Goal: Transaction & Acquisition: Purchase product/service

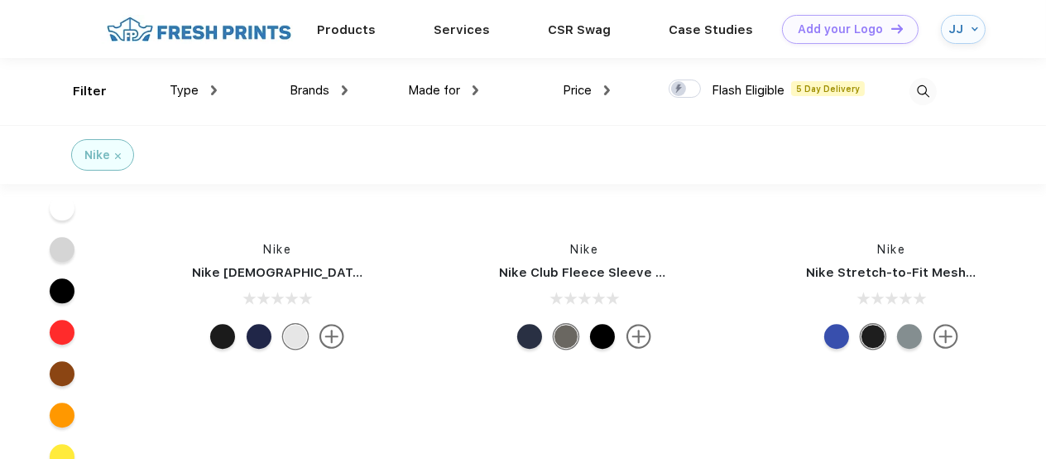
scroll to position [5134, 0]
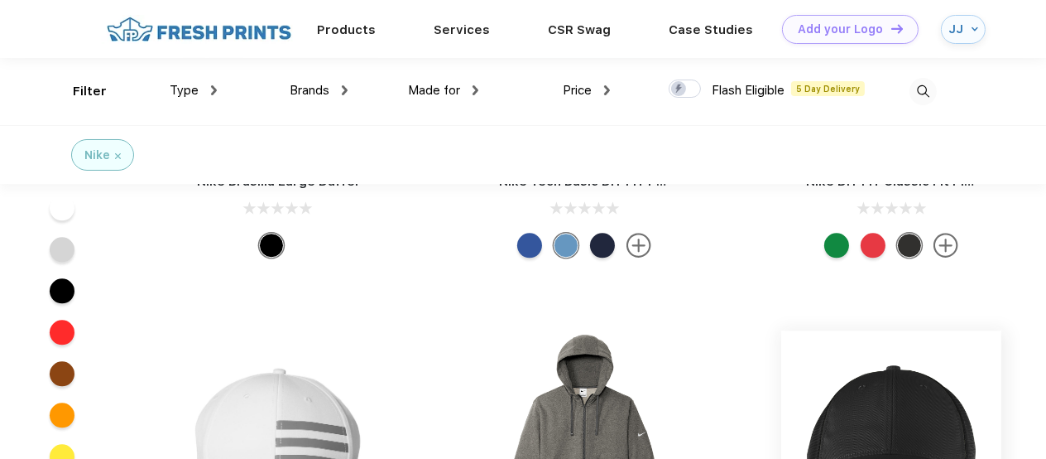
click at [883, 392] on img at bounding box center [892, 440] width 220 height 220
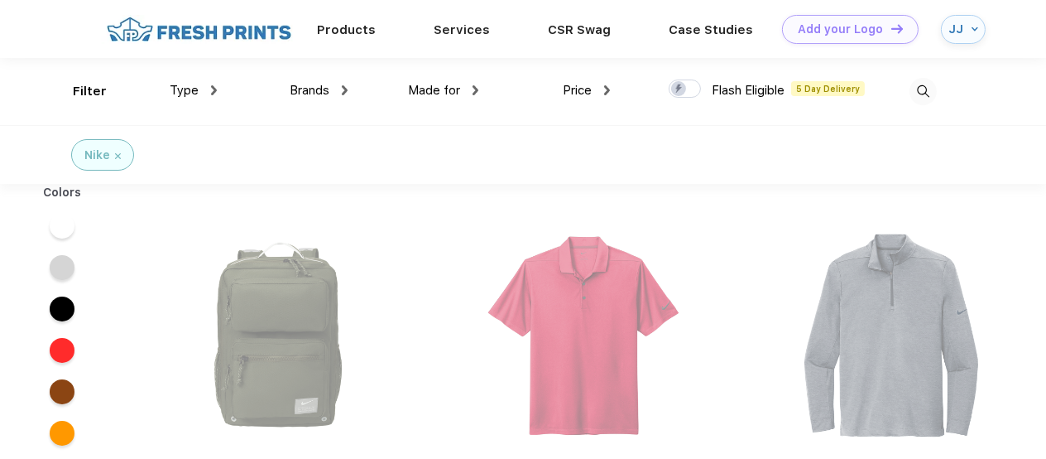
scroll to position [1, 0]
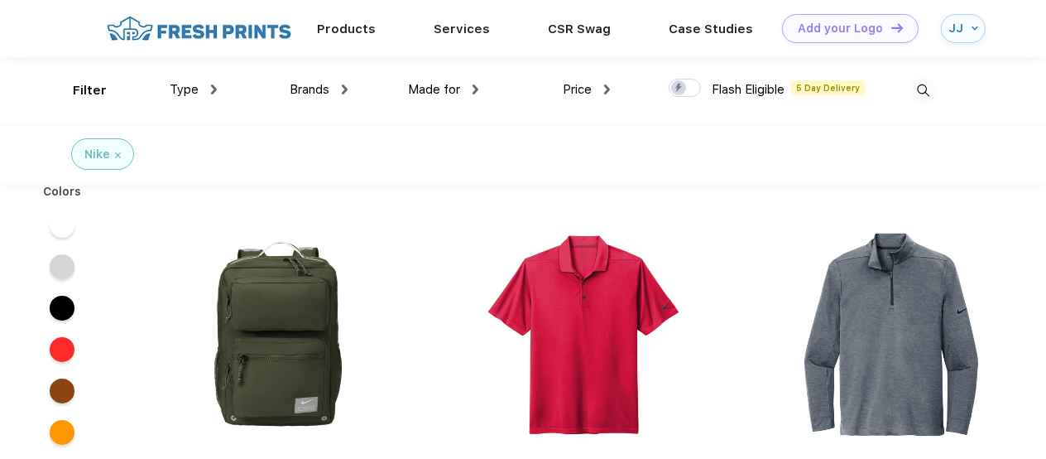
click at [190, 84] on span "Type" at bounding box center [184, 89] width 29 height 15
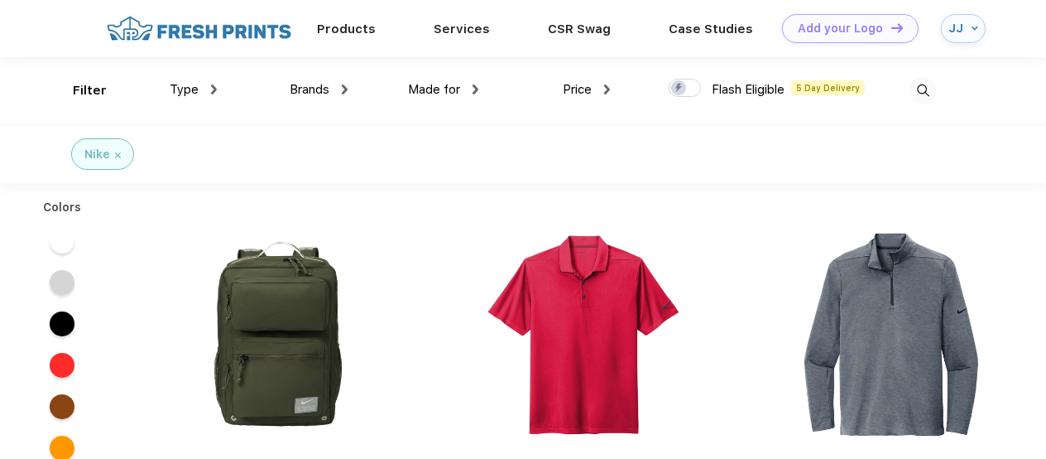
click at [190, 84] on span "Type" at bounding box center [184, 89] width 29 height 15
click at [68, 233] on div at bounding box center [62, 240] width 25 height 25
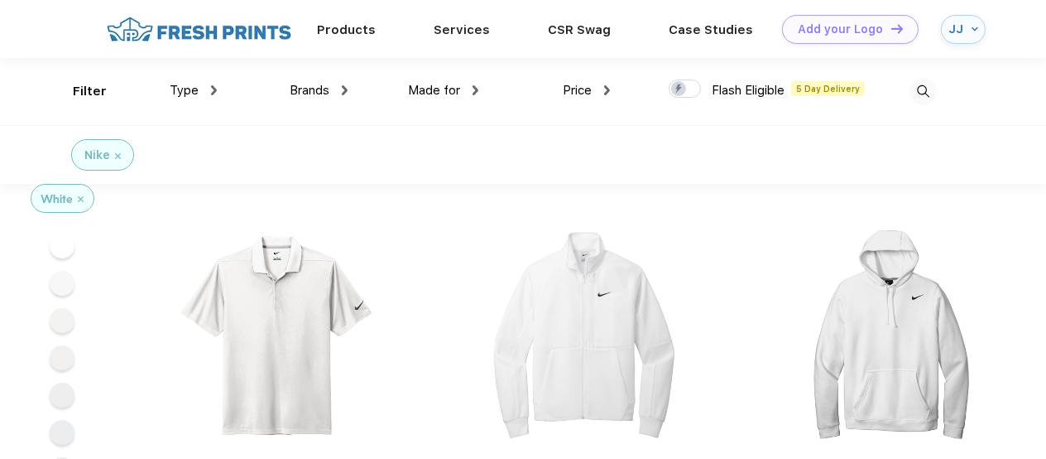
click at [83, 88] on div "Filter" at bounding box center [90, 91] width 34 height 19
click at [192, 87] on span "Type" at bounding box center [184, 90] width 29 height 15
click at [204, 84] on div "Type" at bounding box center [193, 90] width 47 height 19
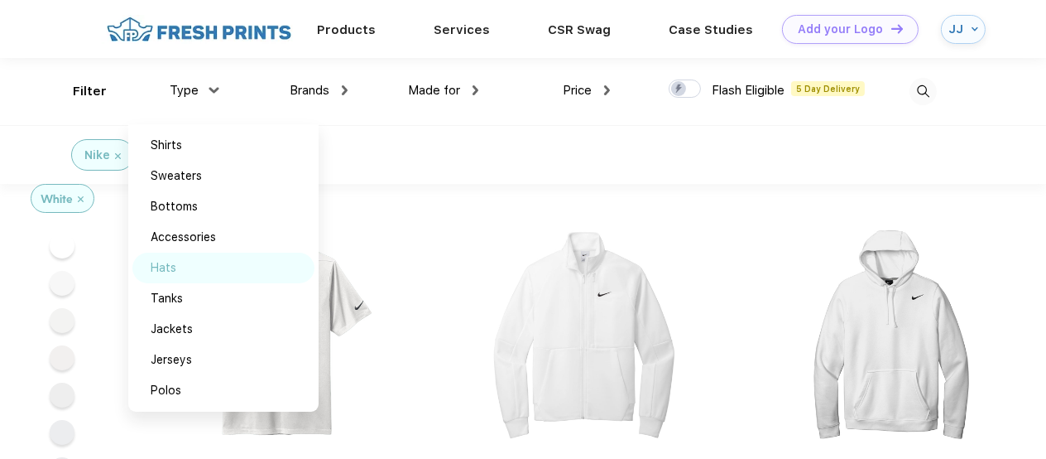
click at [169, 264] on div "Hats" at bounding box center [164, 267] width 26 height 17
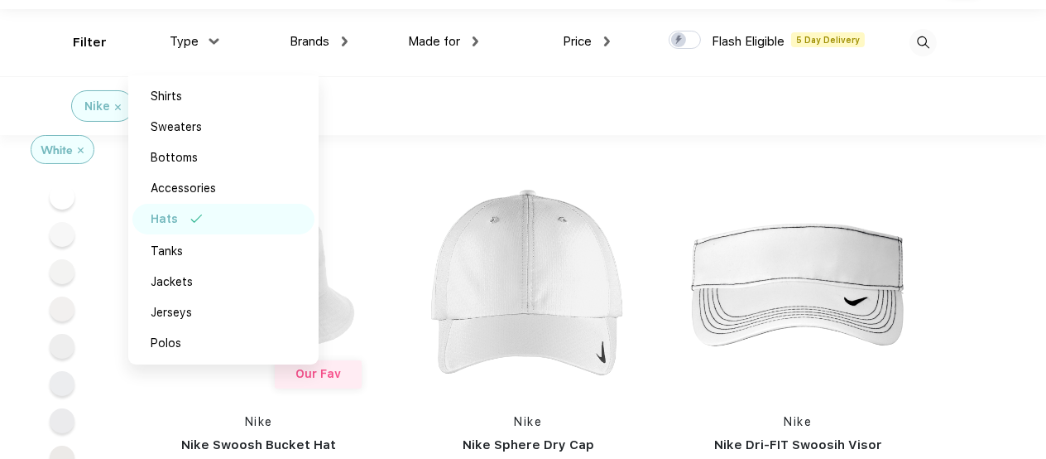
scroll to position [82, 0]
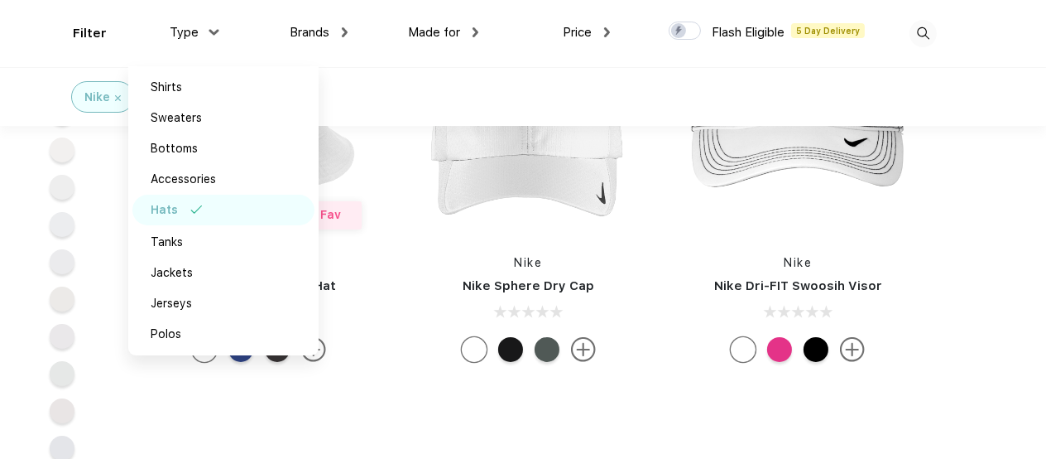
click at [384, 93] on div "Nike Hats" at bounding box center [523, 96] width 1046 height 59
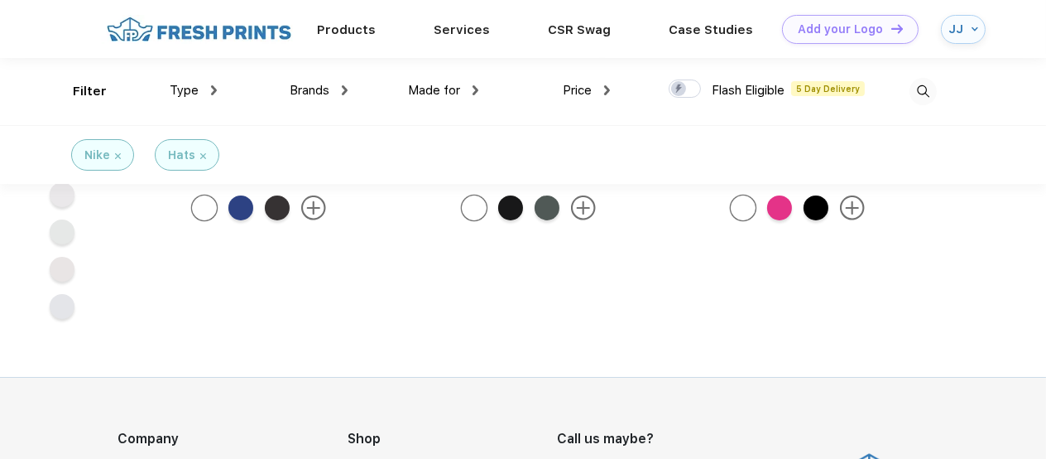
scroll to position [0, 0]
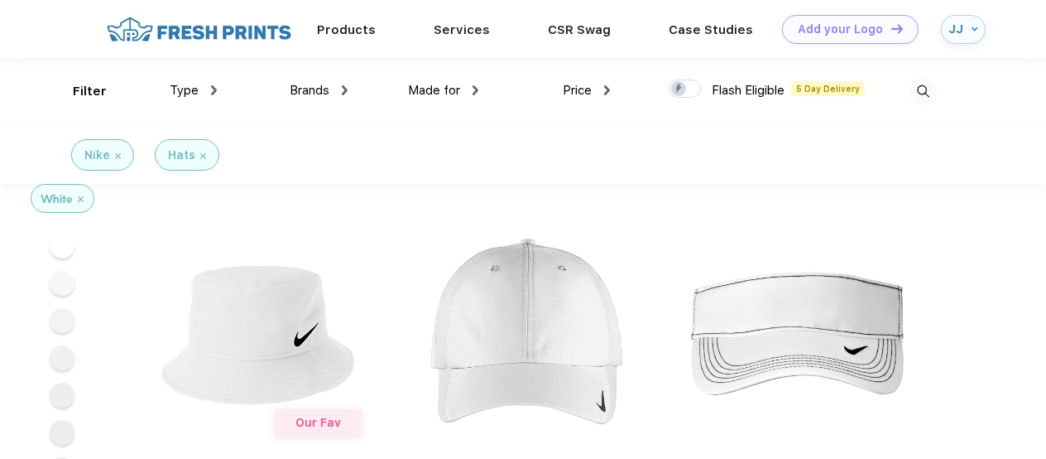
click at [80, 196] on img at bounding box center [81, 199] width 6 height 6
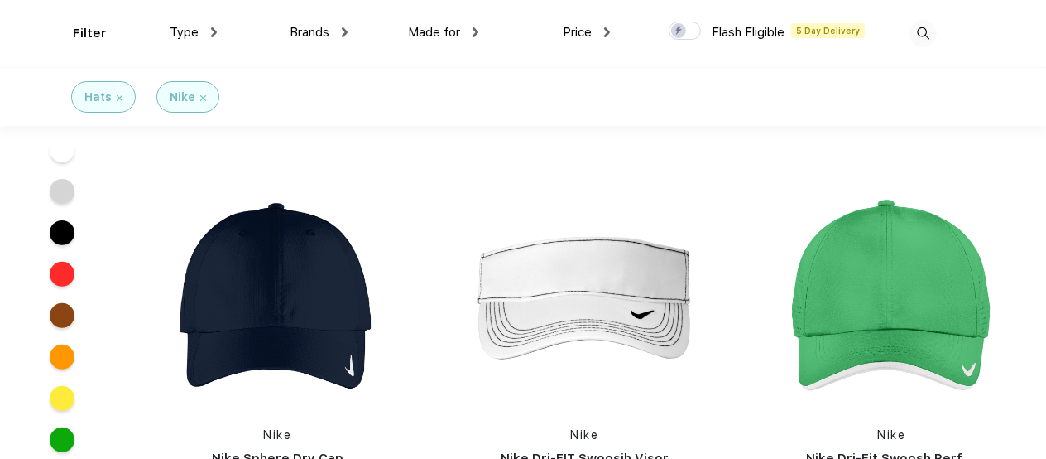
scroll to position [828, 0]
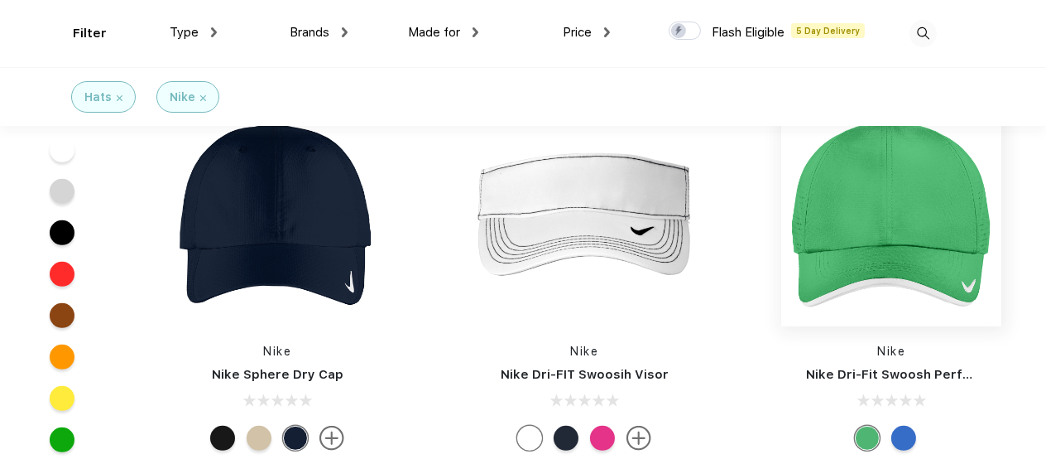
click at [900, 214] on img at bounding box center [892, 216] width 220 height 220
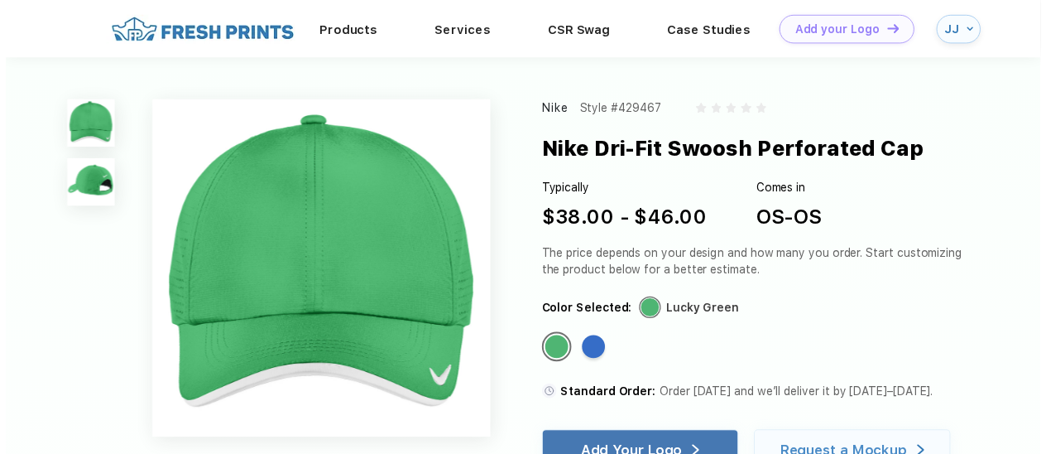
scroll to position [445, 0]
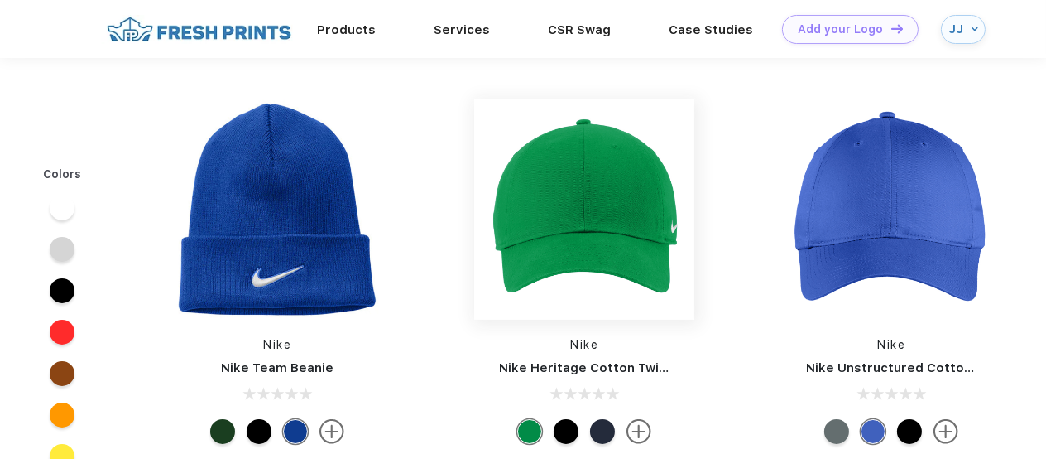
scroll to position [1, 0]
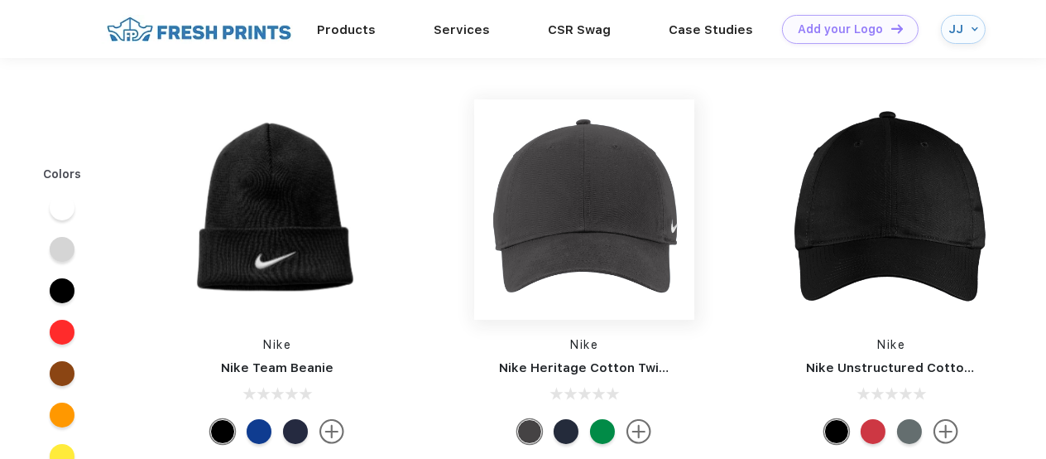
scroll to position [1, 0]
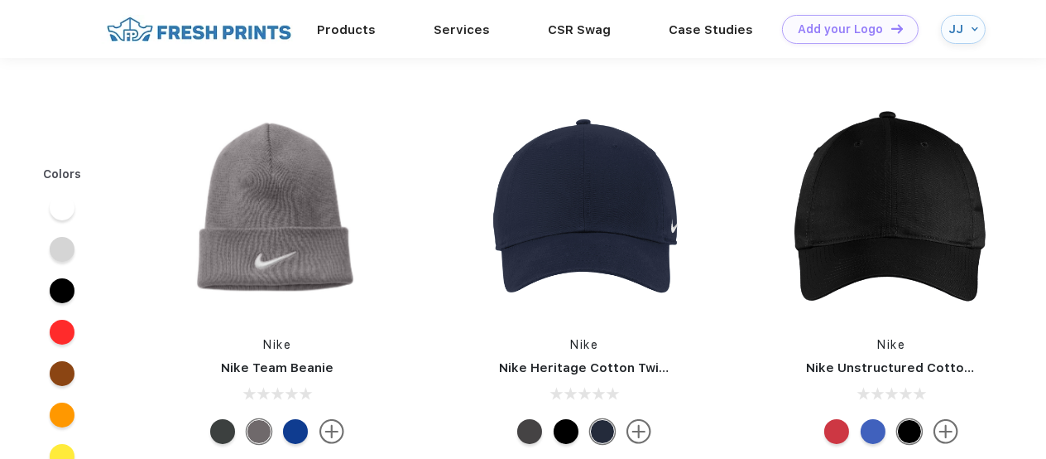
scroll to position [1, 0]
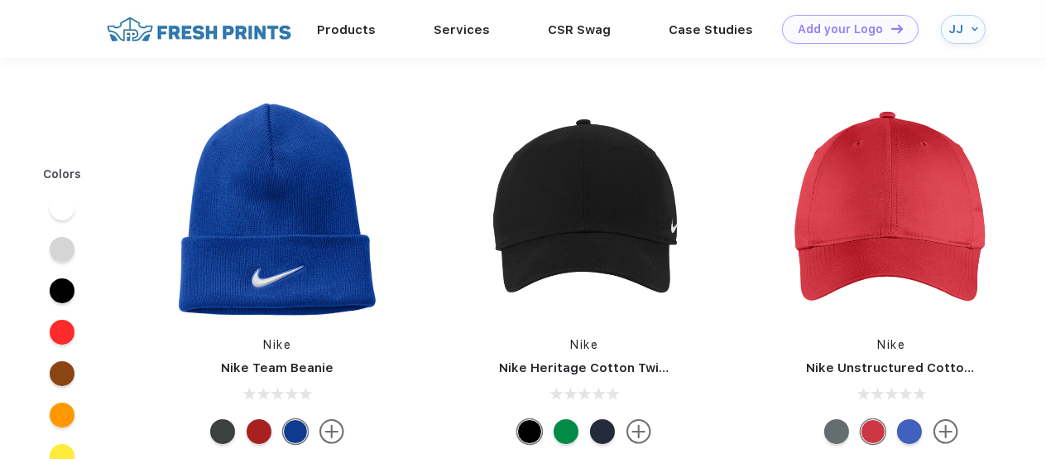
scroll to position [1, 0]
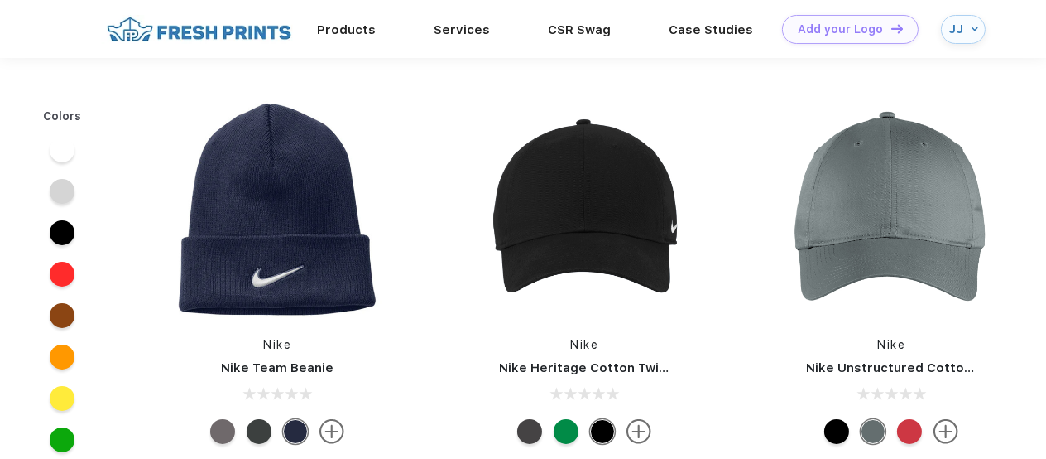
scroll to position [1, 0]
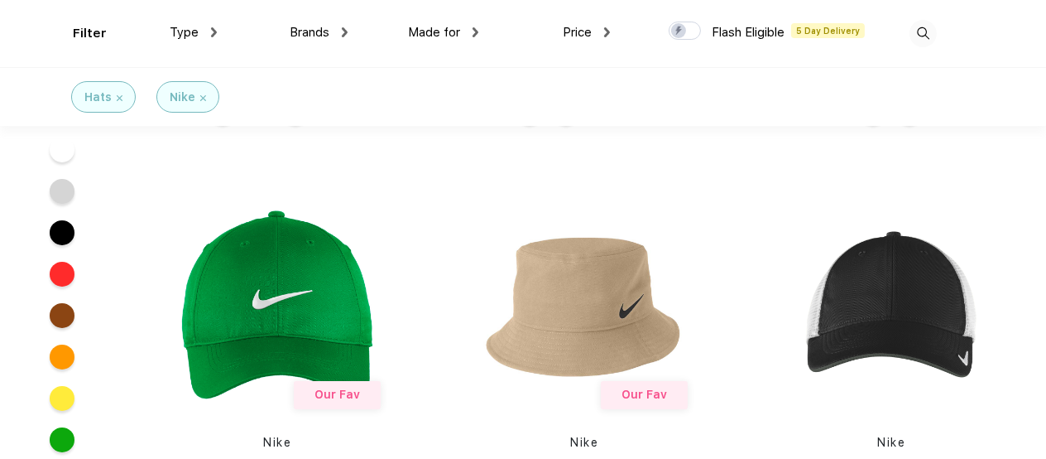
scroll to position [332, 0]
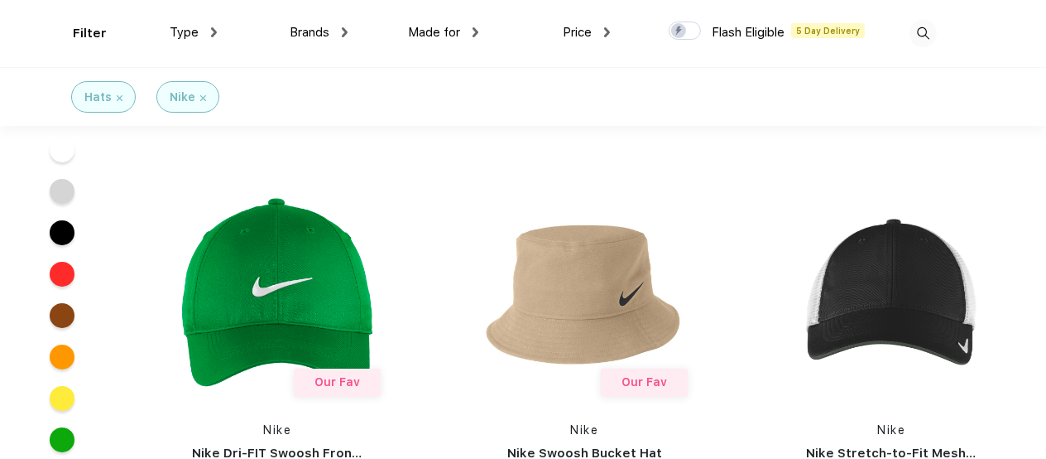
click at [61, 188] on div at bounding box center [62, 191] width 25 height 25
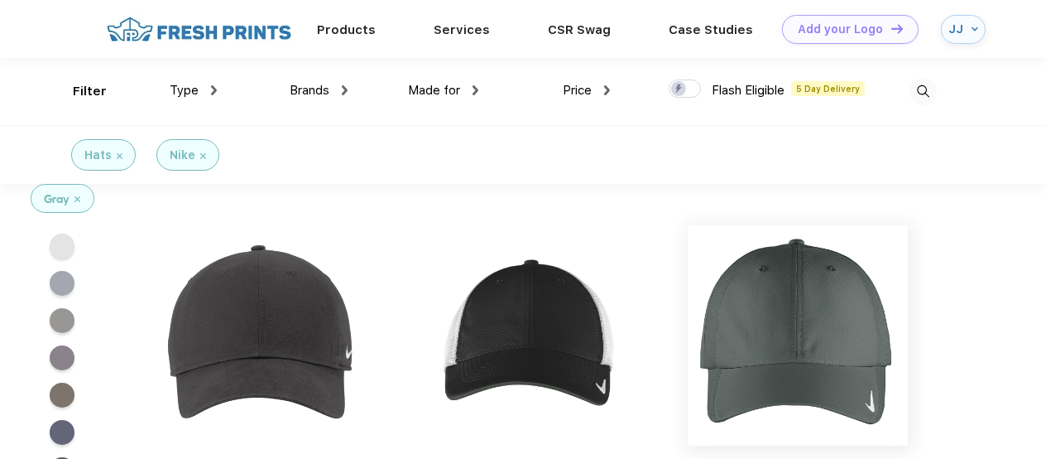
click at [793, 310] on img at bounding box center [798, 335] width 220 height 220
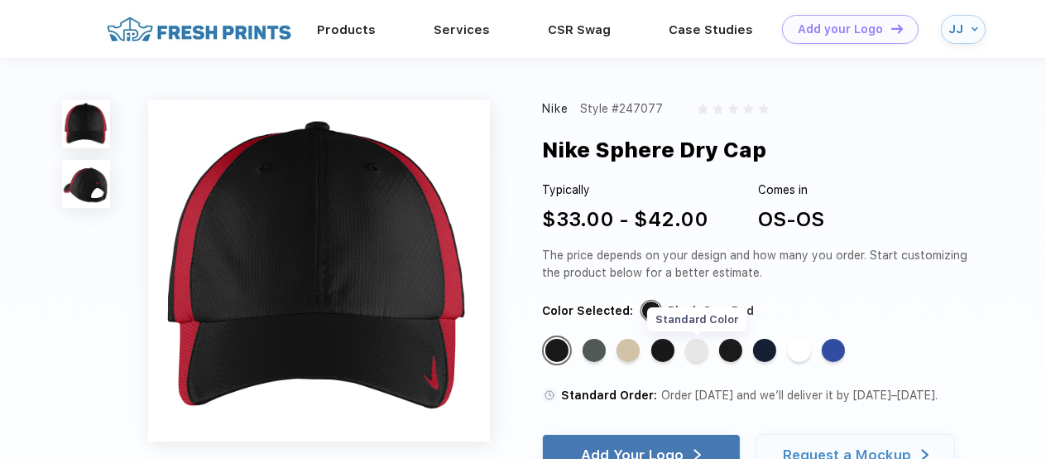
click at [697, 345] on div "Standard Color" at bounding box center [696, 350] width 23 height 23
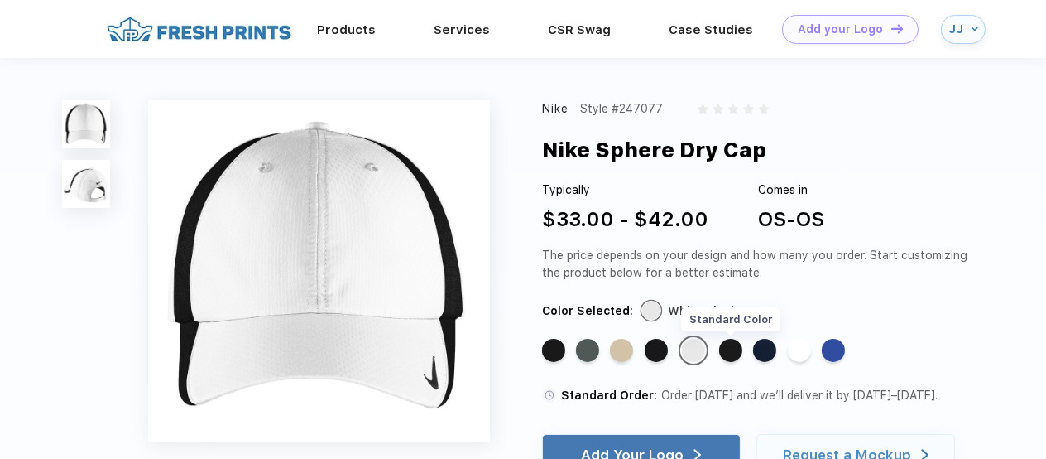
click at [729, 345] on div "Standard Color" at bounding box center [730, 350] width 23 height 23
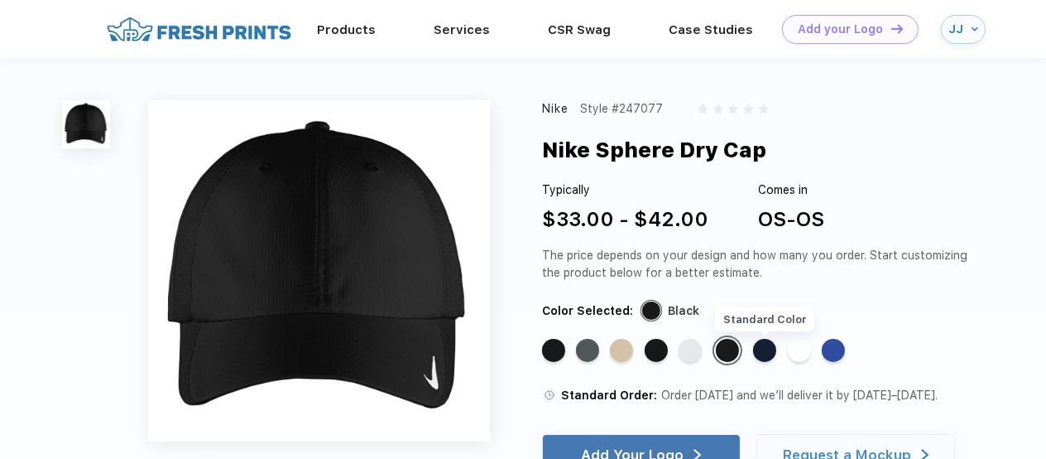
click at [763, 342] on div "Standard Color" at bounding box center [764, 350] width 23 height 23
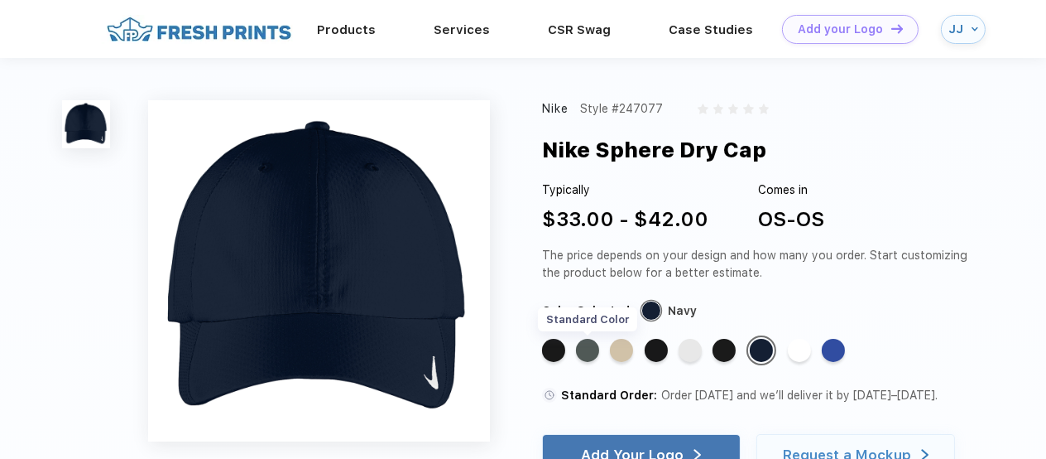
click at [582, 349] on div "Standard Color" at bounding box center [587, 350] width 23 height 23
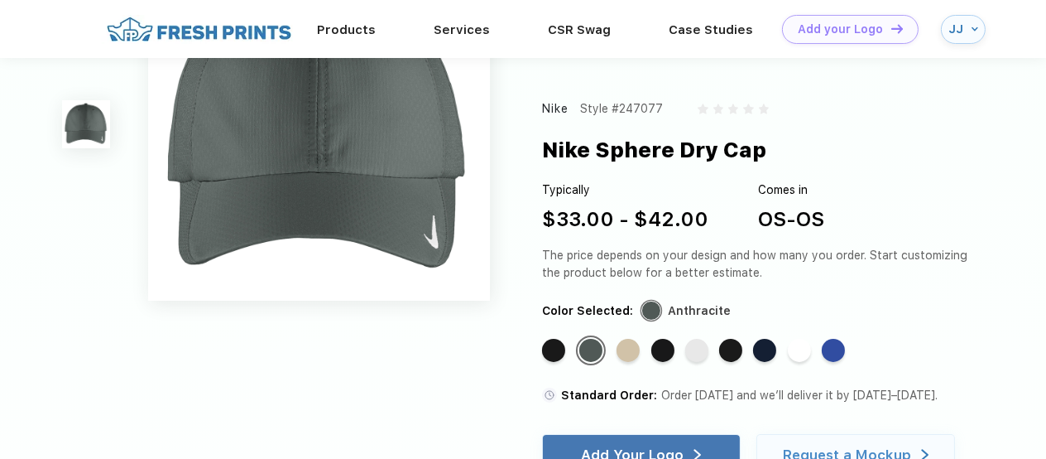
scroll to position [82, 0]
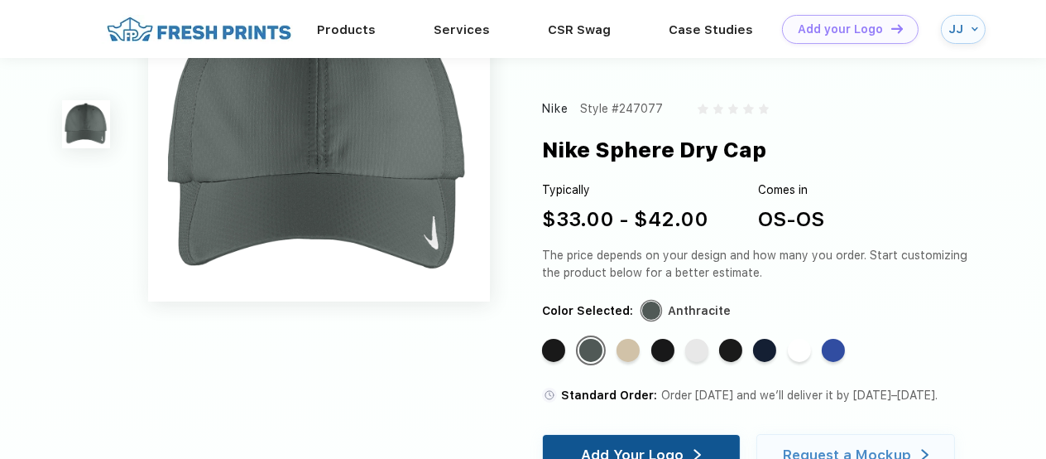
click at [631, 447] on div "Add Your Logo" at bounding box center [632, 454] width 103 height 17
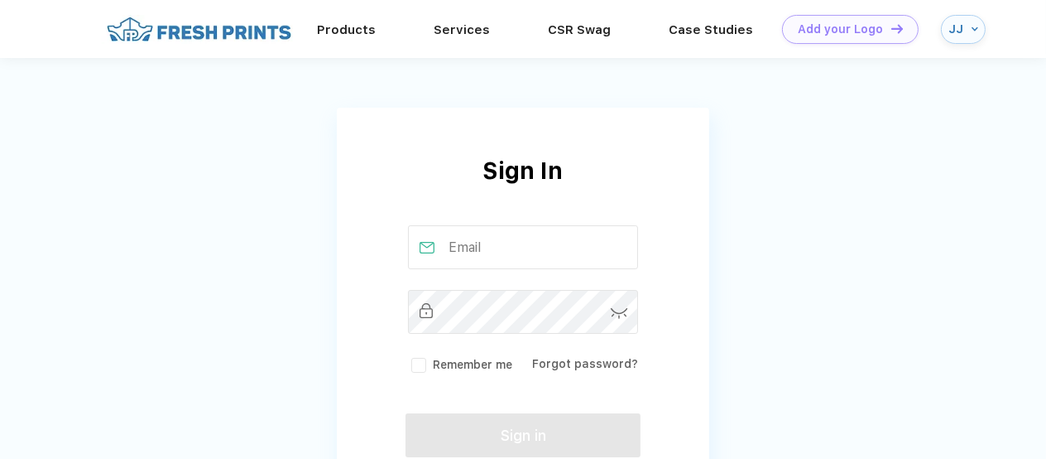
click at [531, 249] on input "text" at bounding box center [523, 247] width 231 height 44
type input "JOAN@TRICOUNTYSEPTICSERVICES.COM"
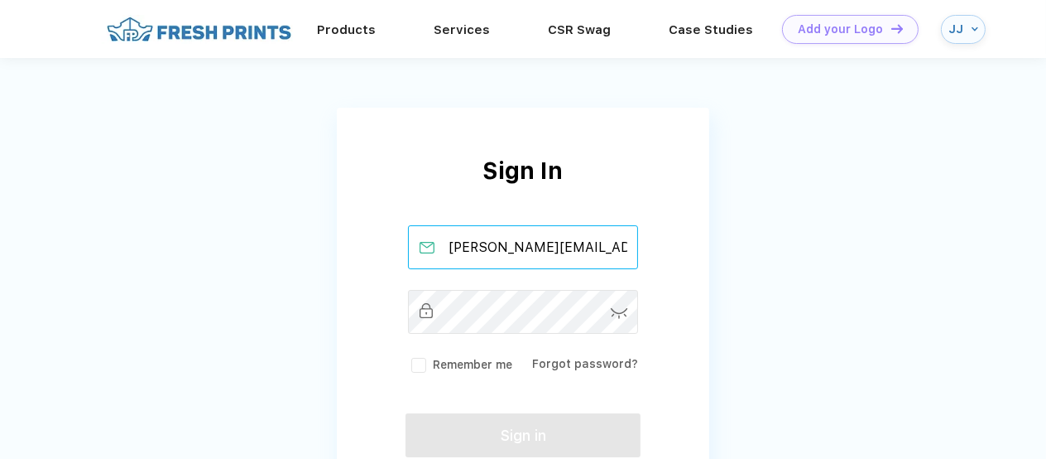
scroll to position [0, 89]
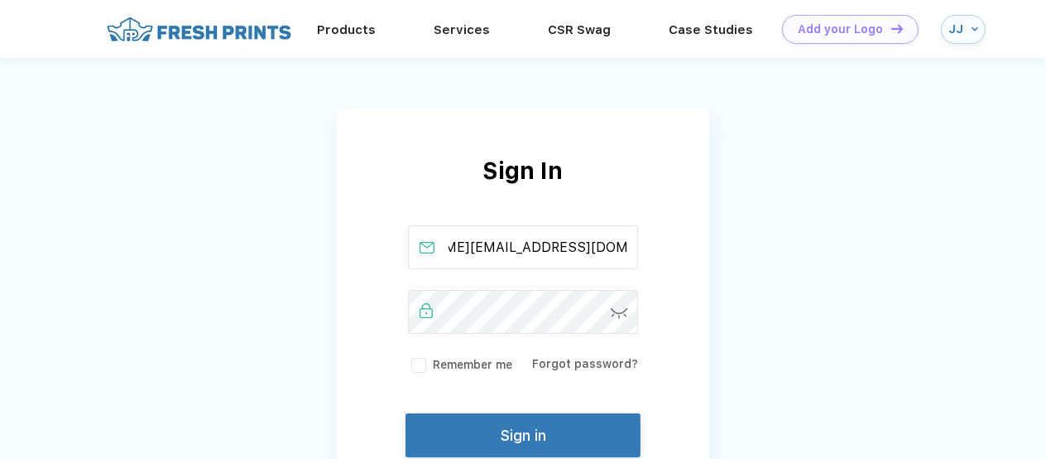
click at [415, 358] on label "Remember me" at bounding box center [460, 364] width 104 height 17
click at [0, 0] on input "Remember me" at bounding box center [0, 0] width 0 height 0
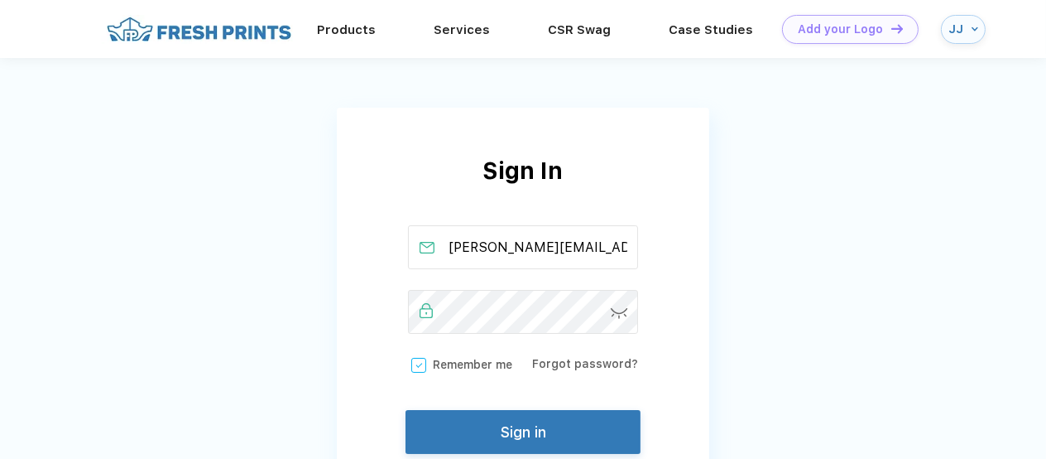
click at [512, 428] on button "Sign in" at bounding box center [523, 432] width 235 height 44
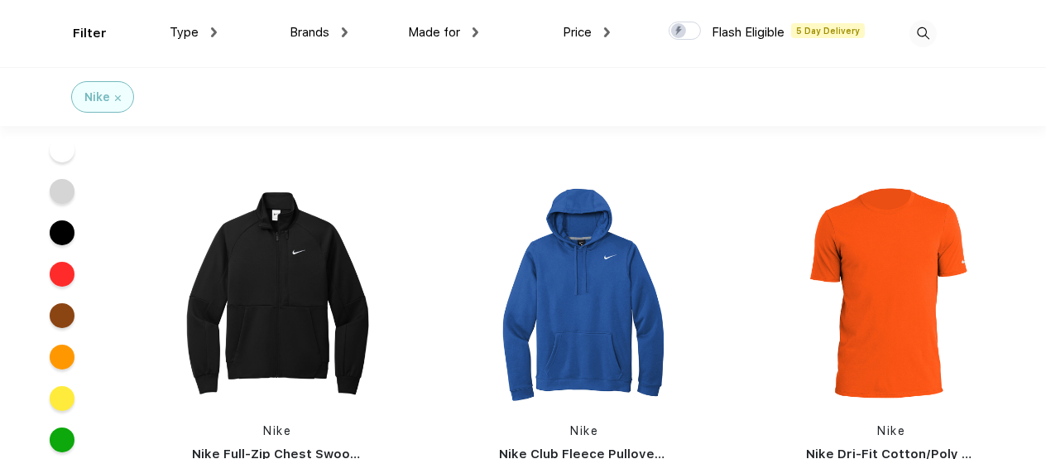
scroll to position [332, 0]
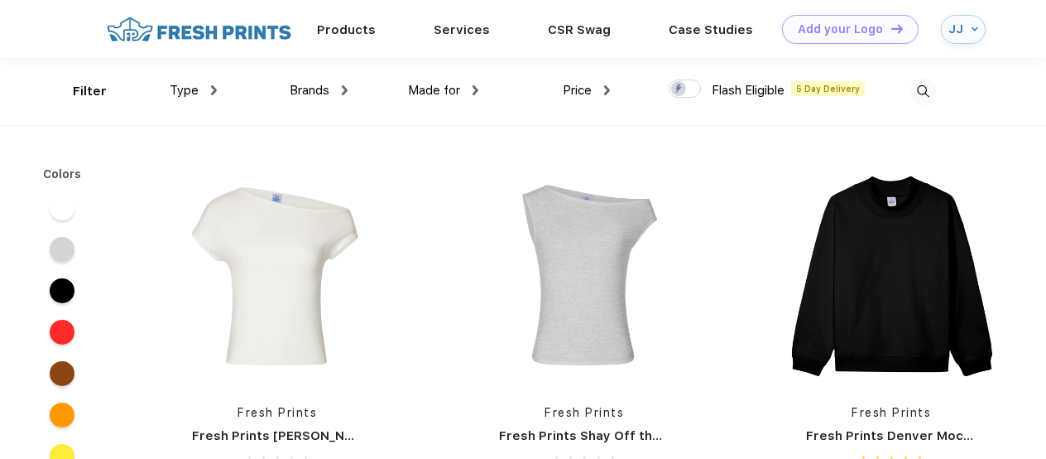
scroll to position [1, 0]
click at [430, 85] on span "Made for" at bounding box center [434, 89] width 52 height 15
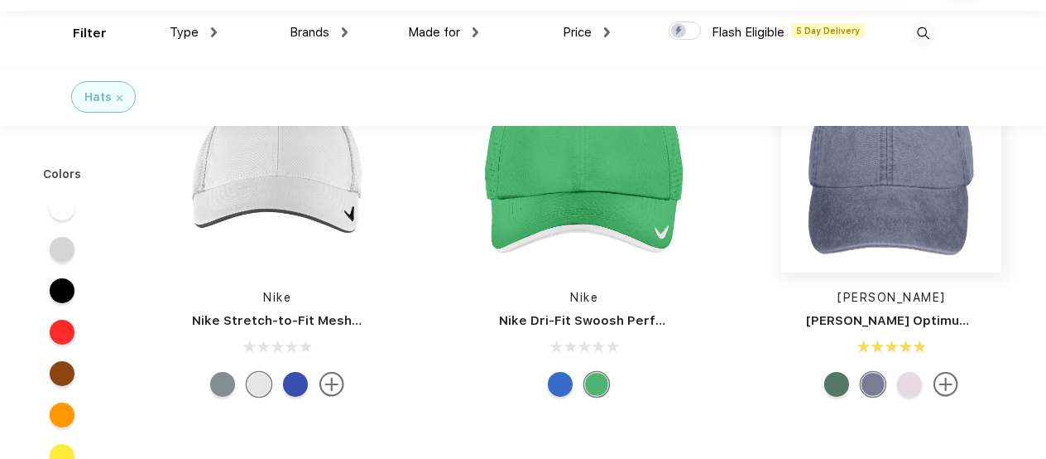
scroll to position [84, 0]
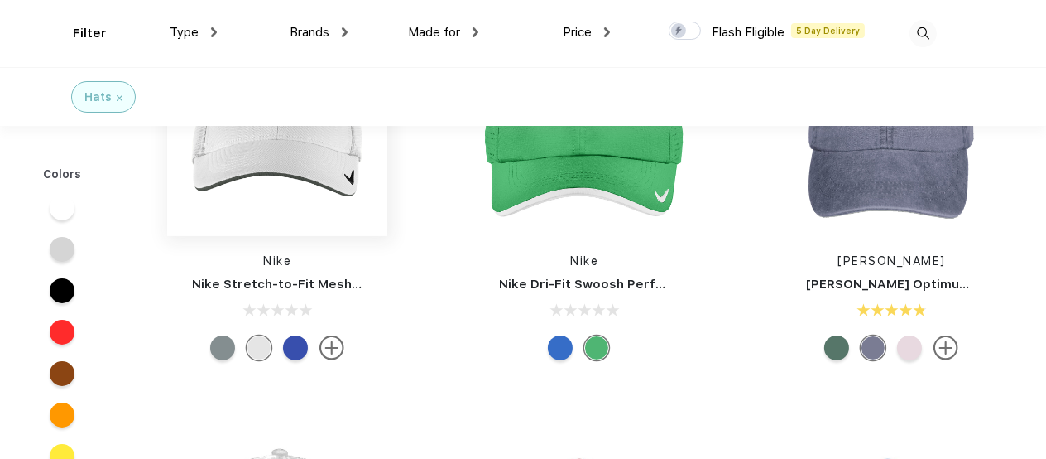
click at [301, 170] on img at bounding box center [277, 126] width 220 height 220
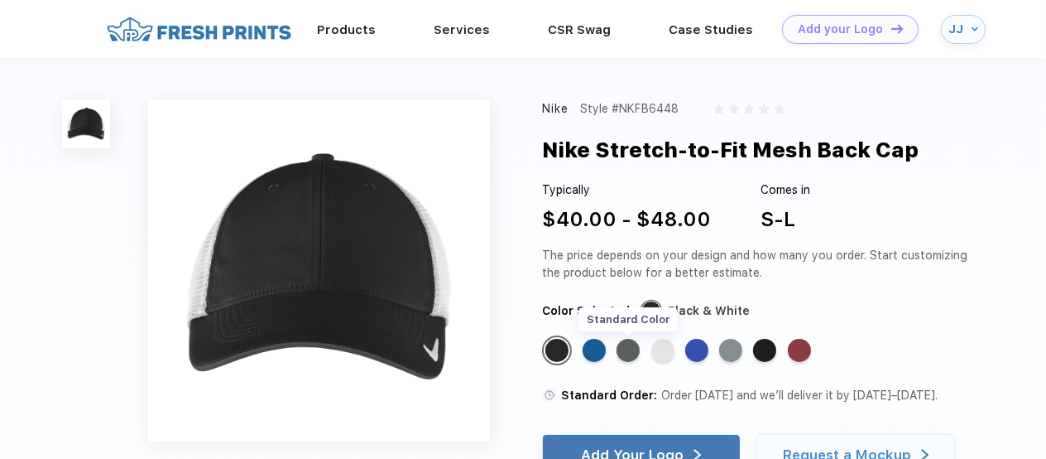
click at [628, 348] on div "Standard Color" at bounding box center [628, 350] width 23 height 23
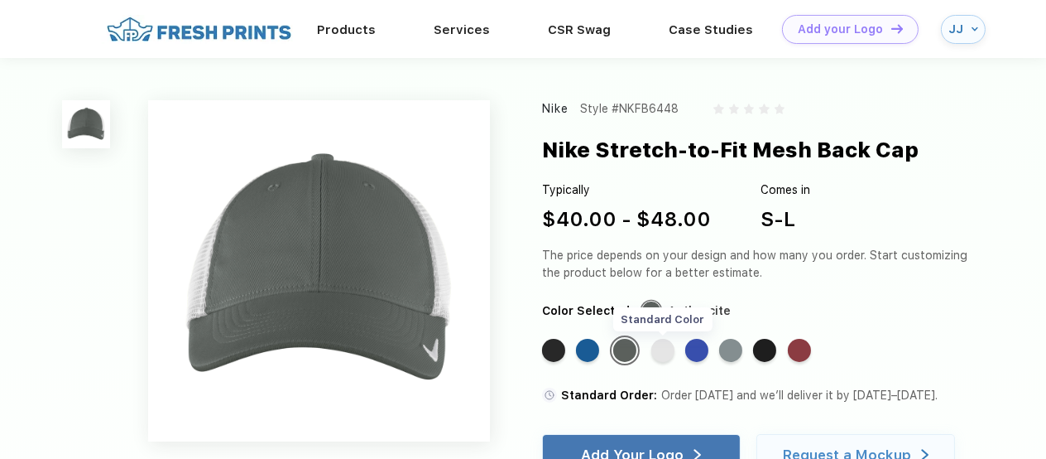
click at [666, 349] on div "Standard Color" at bounding box center [663, 350] width 23 height 23
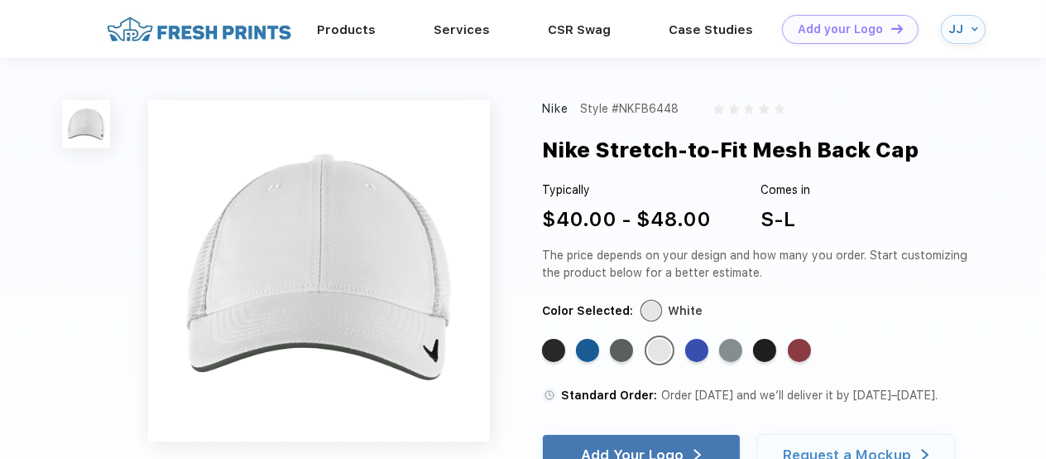
scroll to position [84, 0]
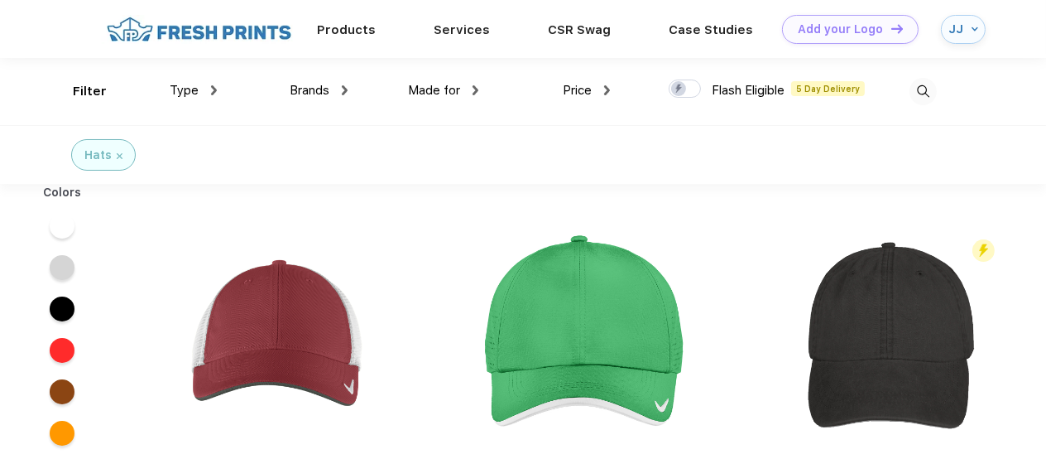
scroll to position [1, 0]
